Goal: Transaction & Acquisition: Book appointment/travel/reservation

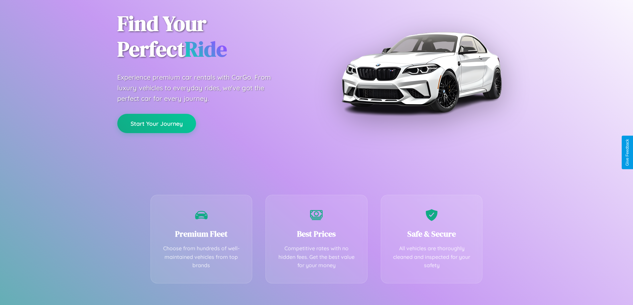
scroll to position [131, 0]
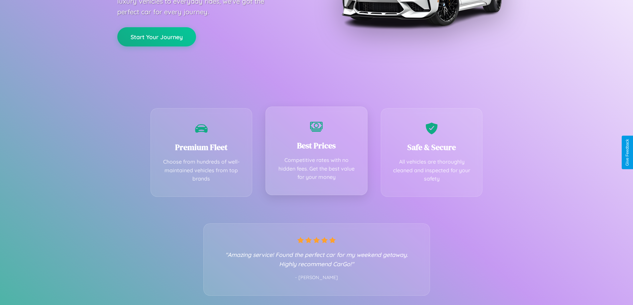
click at [316, 152] on div "Best Prices Competitive rates with no hidden fees. Get the best value for your …" at bounding box center [316, 151] width 102 height 89
click at [156, 36] on button "Start Your Journey" at bounding box center [156, 36] width 79 height 19
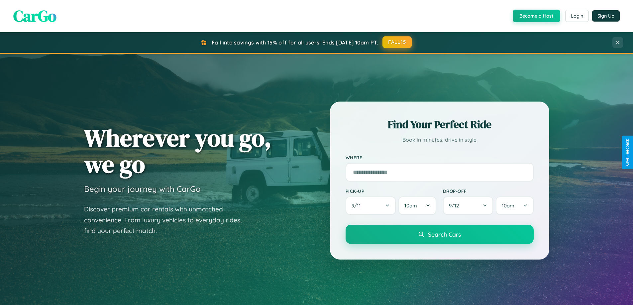
click at [397, 43] on button "FALL15" at bounding box center [396, 42] width 29 height 12
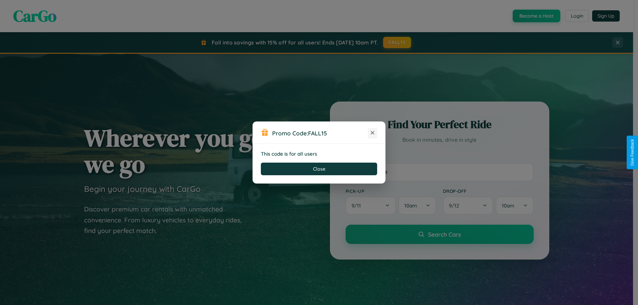
click at [372, 133] on icon at bounding box center [372, 133] width 7 height 7
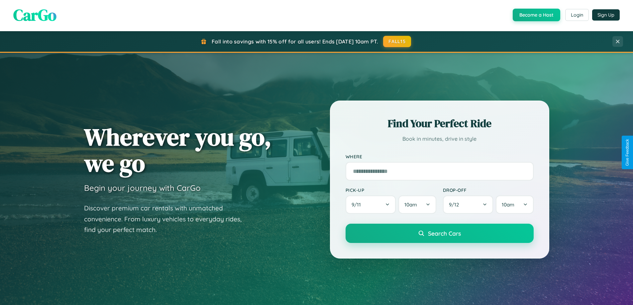
scroll to position [1067, 0]
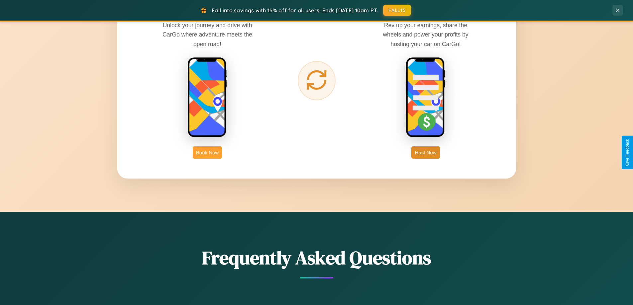
click at [207, 152] on button "Book Now" at bounding box center [207, 152] width 29 height 12
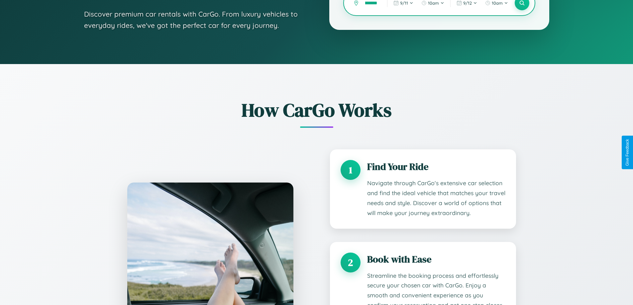
scroll to position [0, 11]
type input "*********"
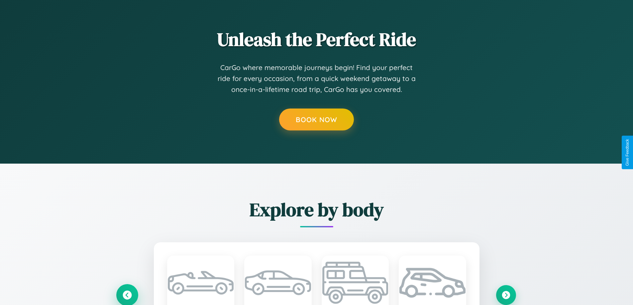
scroll to position [0, 0]
click at [127, 295] on icon at bounding box center [127, 295] width 9 height 9
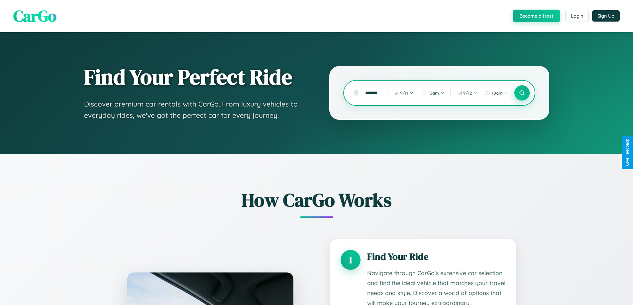
click at [521, 93] on icon at bounding box center [521, 93] width 6 height 6
